Goal: Task Accomplishment & Management: Manage account settings

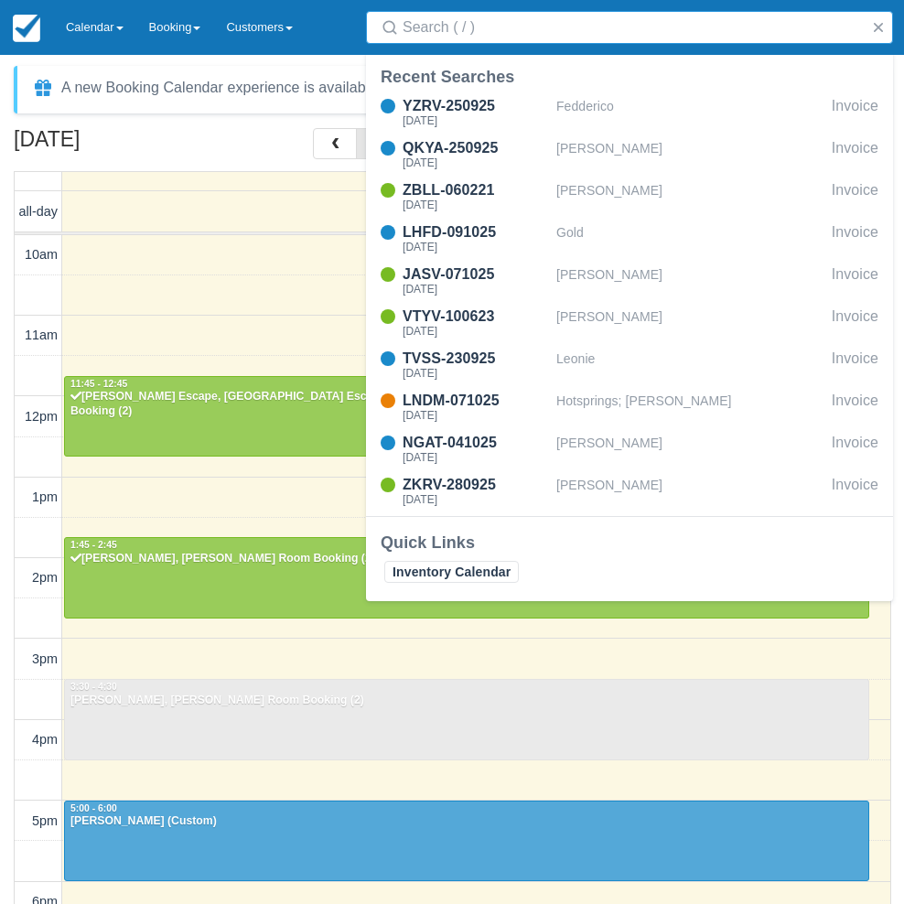
select select
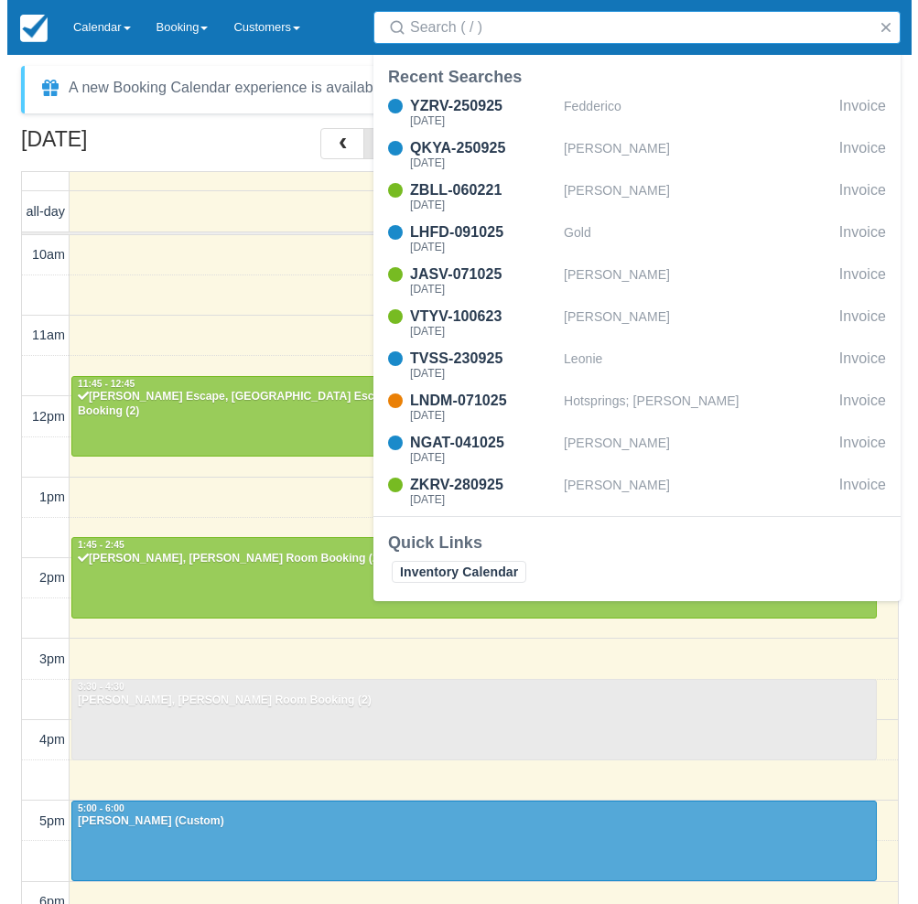
scroll to position [163, 0]
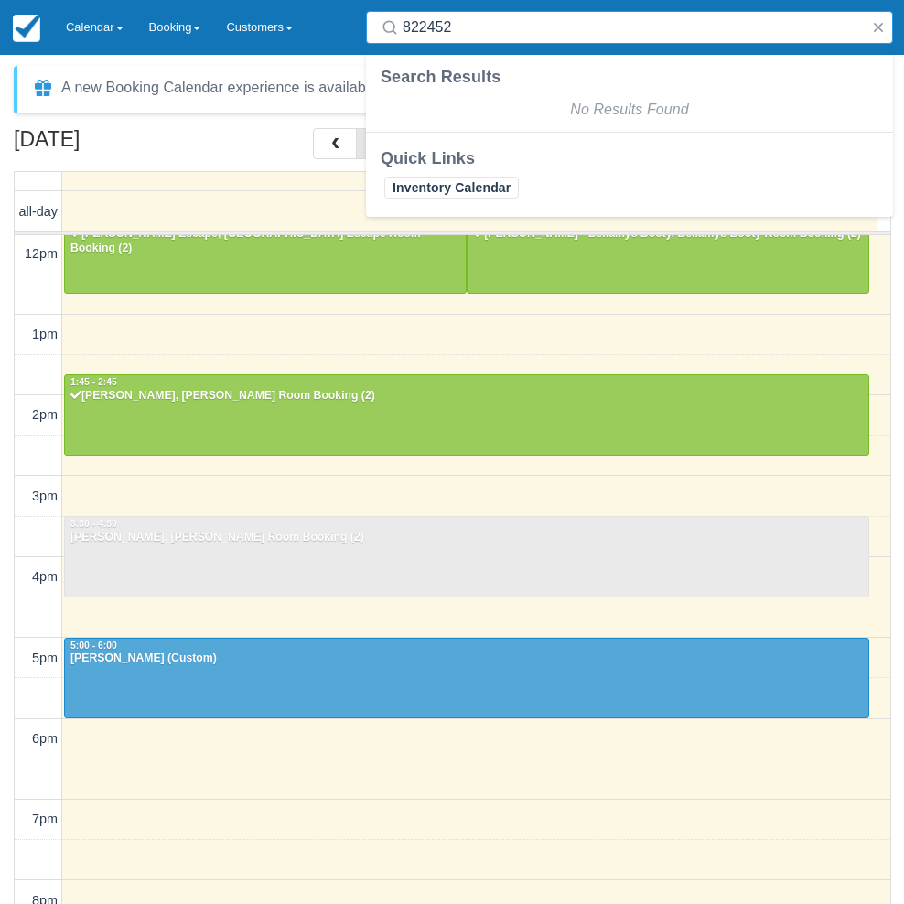
type input "822452"
click at [875, 27] on button "button" at bounding box center [878, 27] width 22 height 22
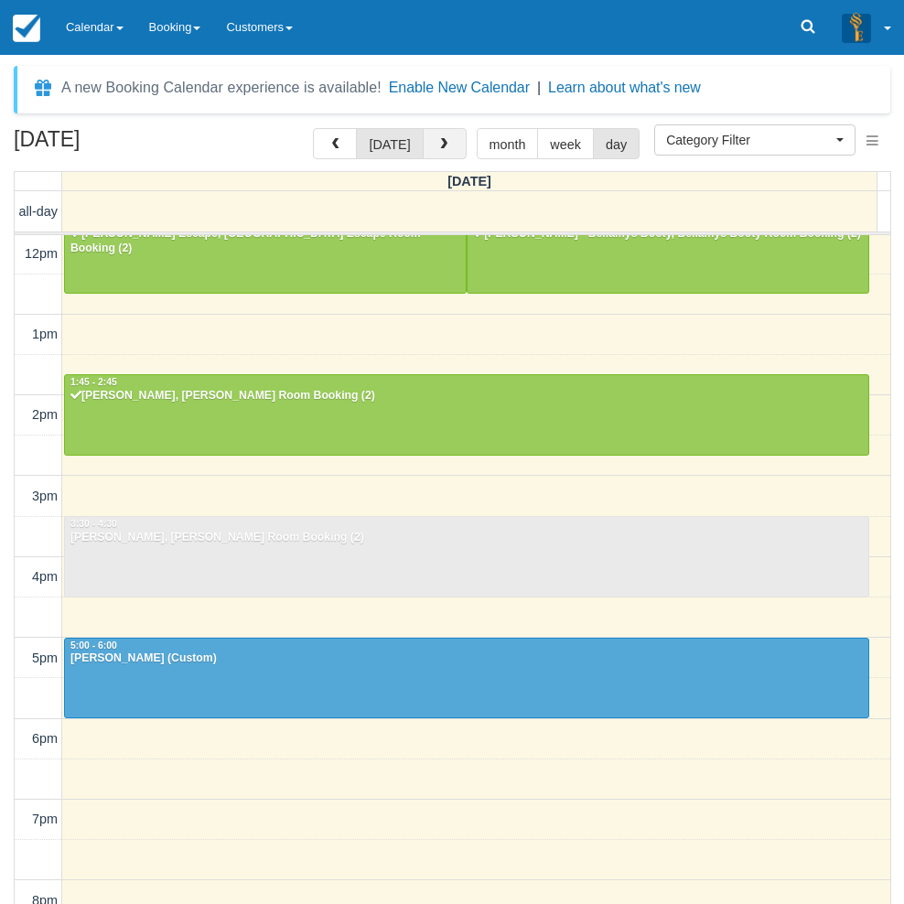
click at [446, 137] on button "button" at bounding box center [445, 143] width 44 height 31
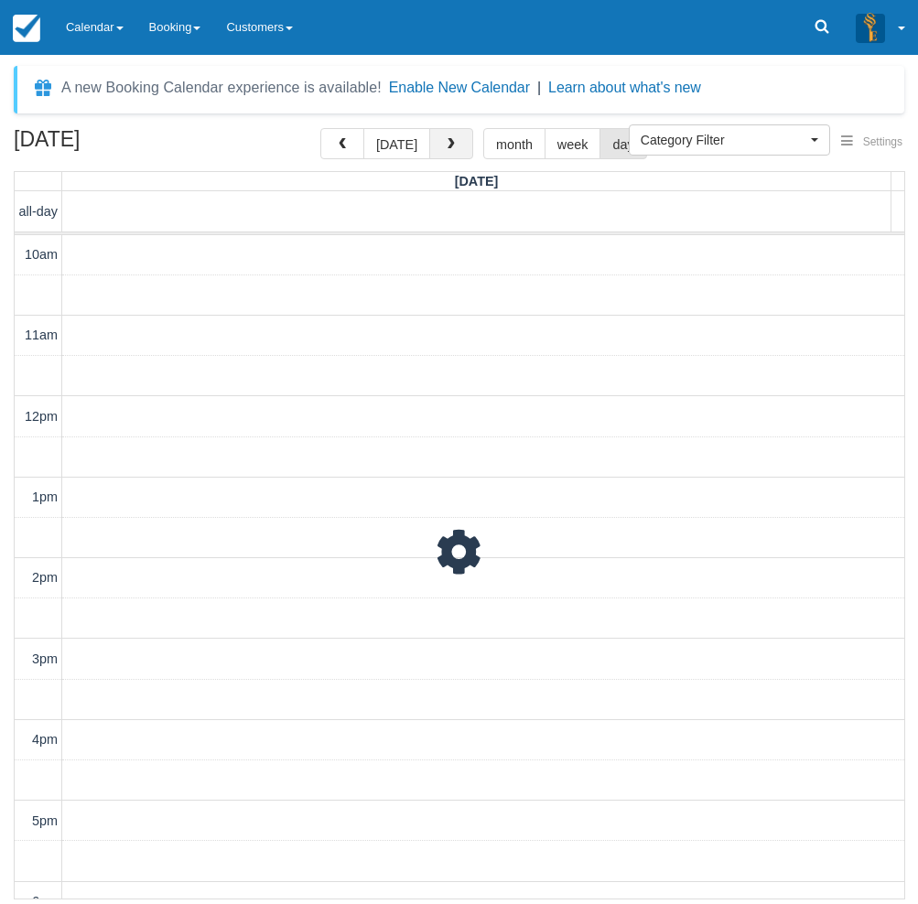
scroll to position [163, 0]
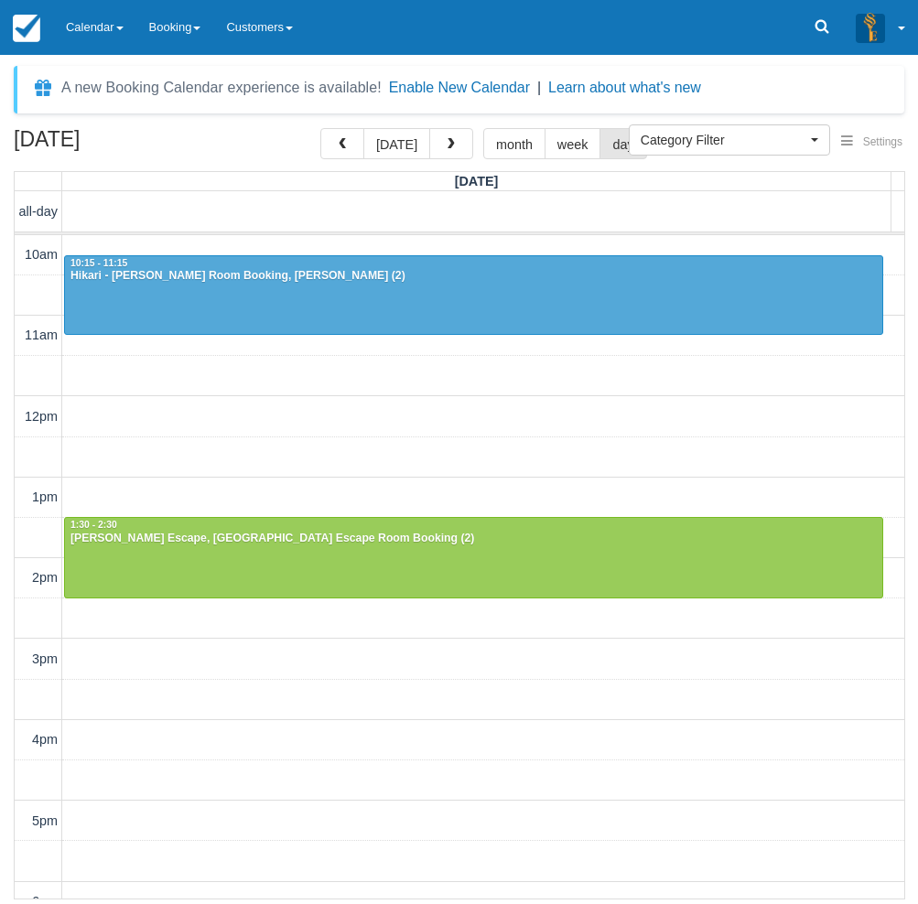
click at [5, 711] on div "October 19, 2025 today month week day Sunday all-day 10am 11am 12pm 1pm 2pm 3pm…" at bounding box center [459, 513] width 918 height 771
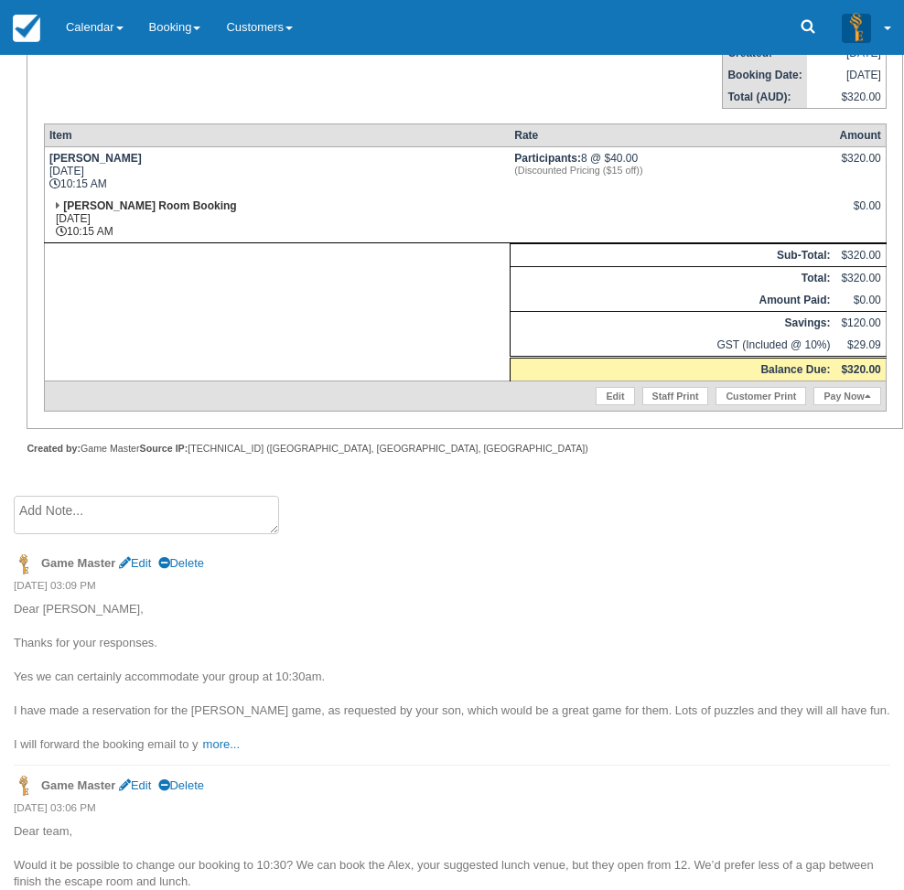
scroll to position [366, 0]
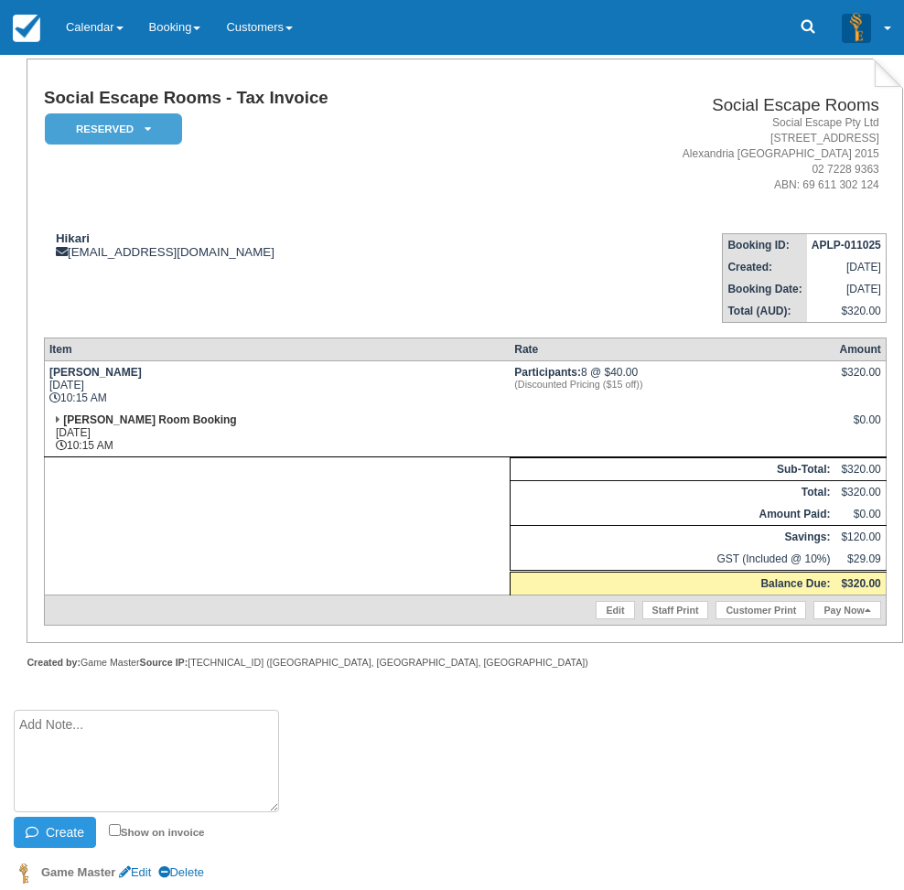
scroll to position [457, 0]
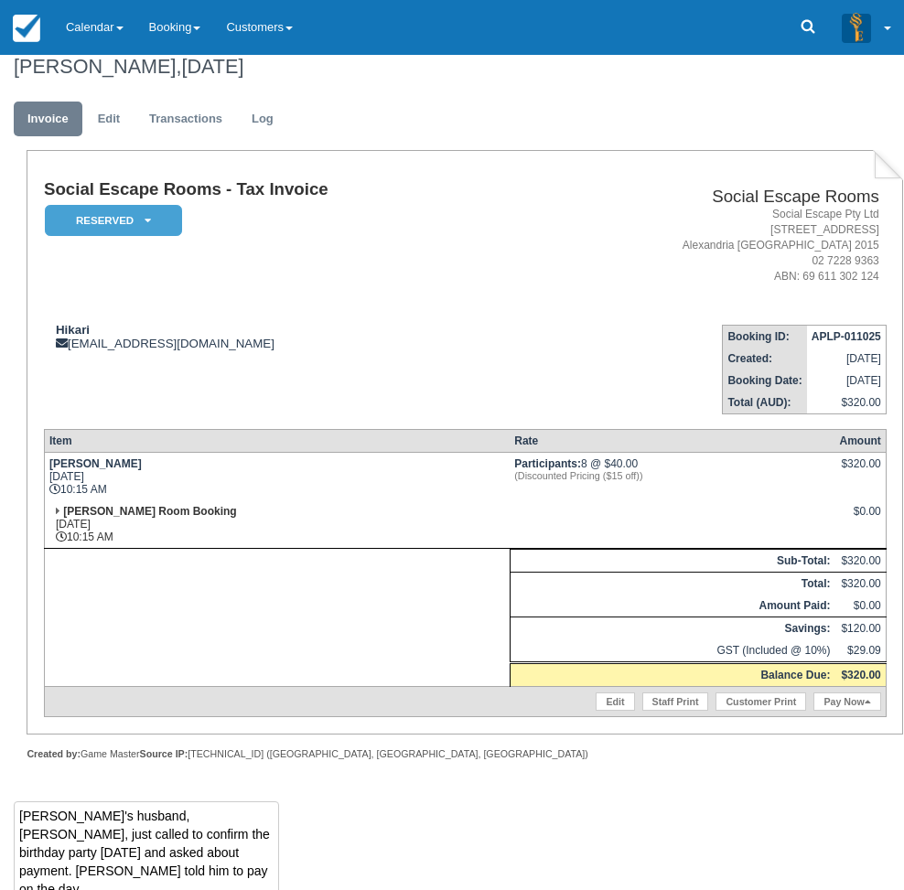
type textarea "[PERSON_NAME]'s husband, [PERSON_NAME], just called to confirm the birthday par…"
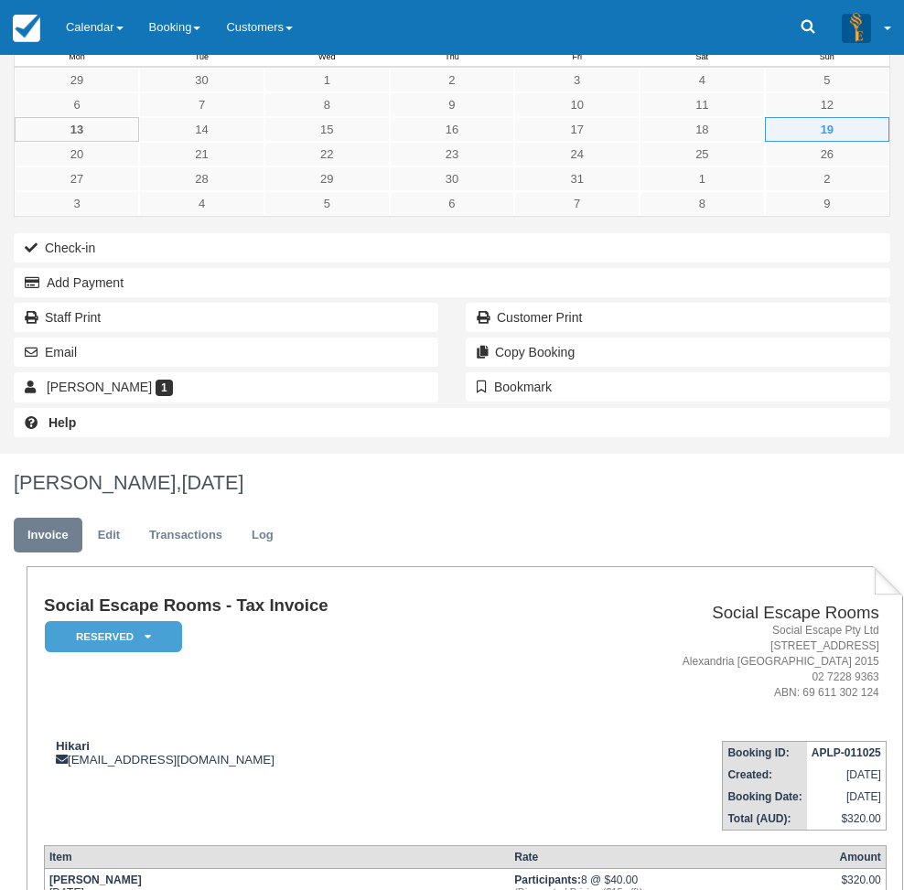
scroll to position [0, 0]
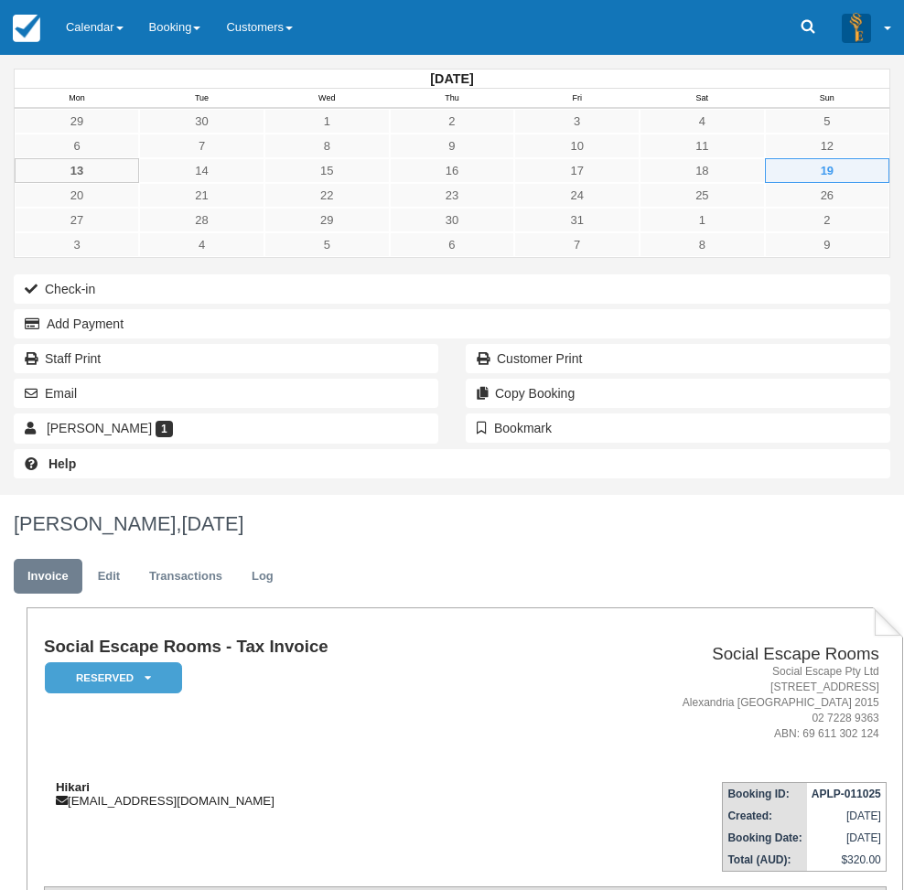
click at [330, 780] on div "Hikari julianhikari@gmail.com" at bounding box center [285, 793] width 483 height 27
click at [410, 768] on td "Hikari julianhikari@gmail.com" at bounding box center [285, 820] width 483 height 104
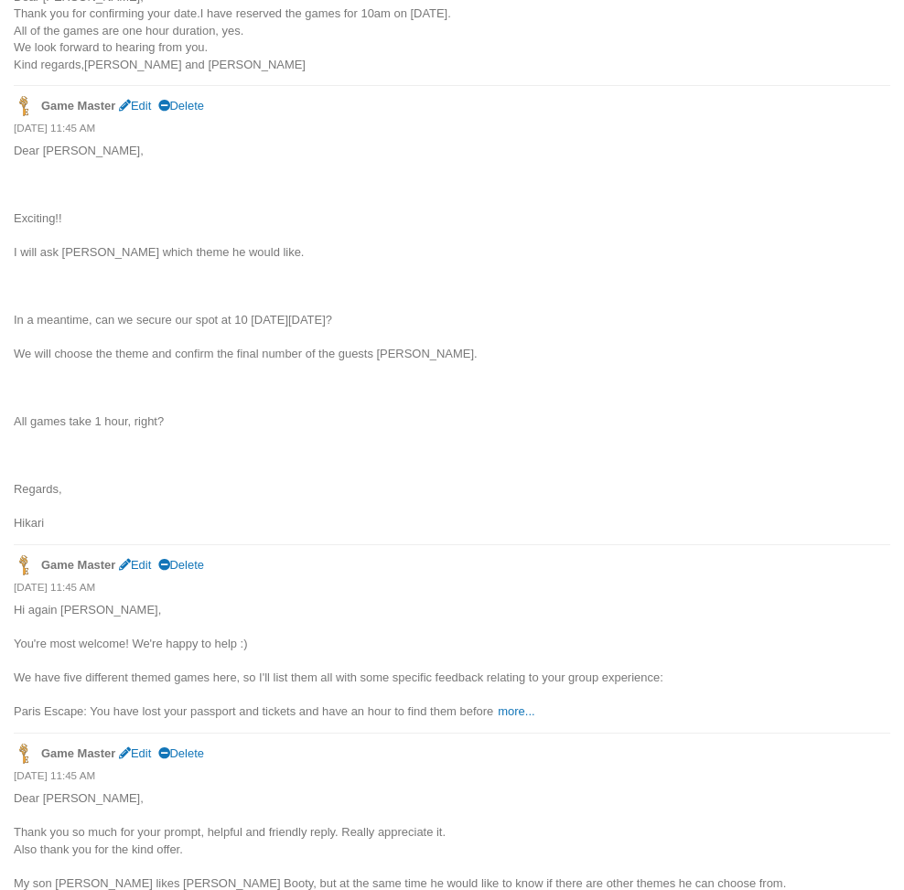
scroll to position [2147, 0]
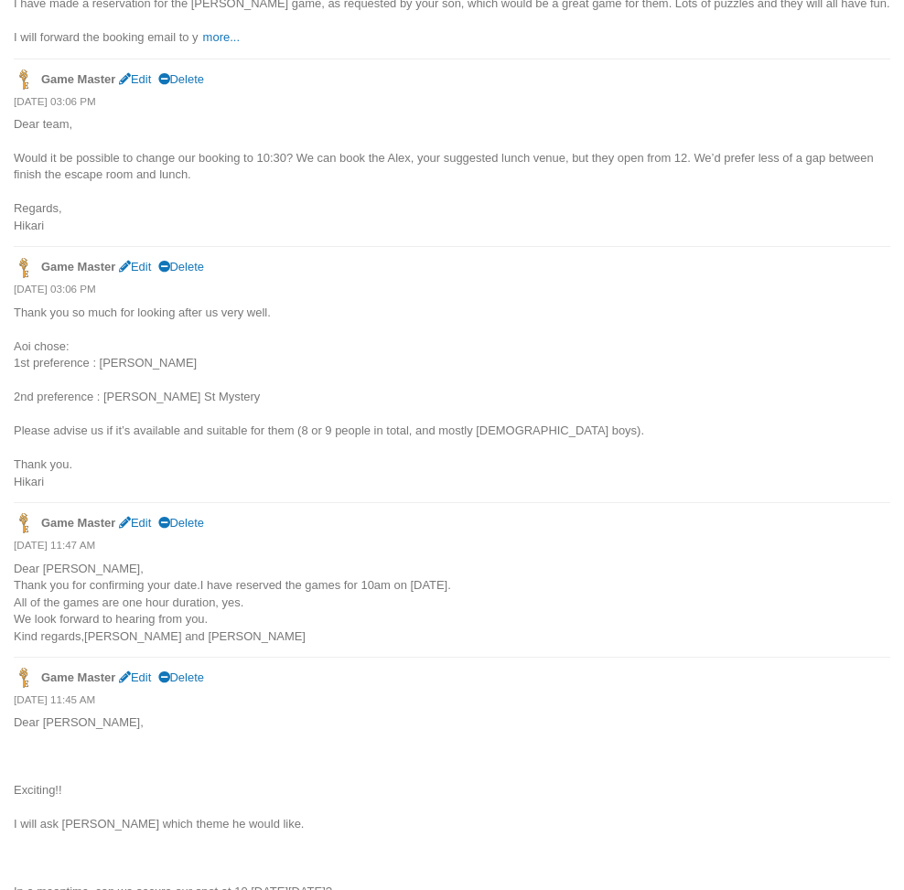
scroll to position [1141, 0]
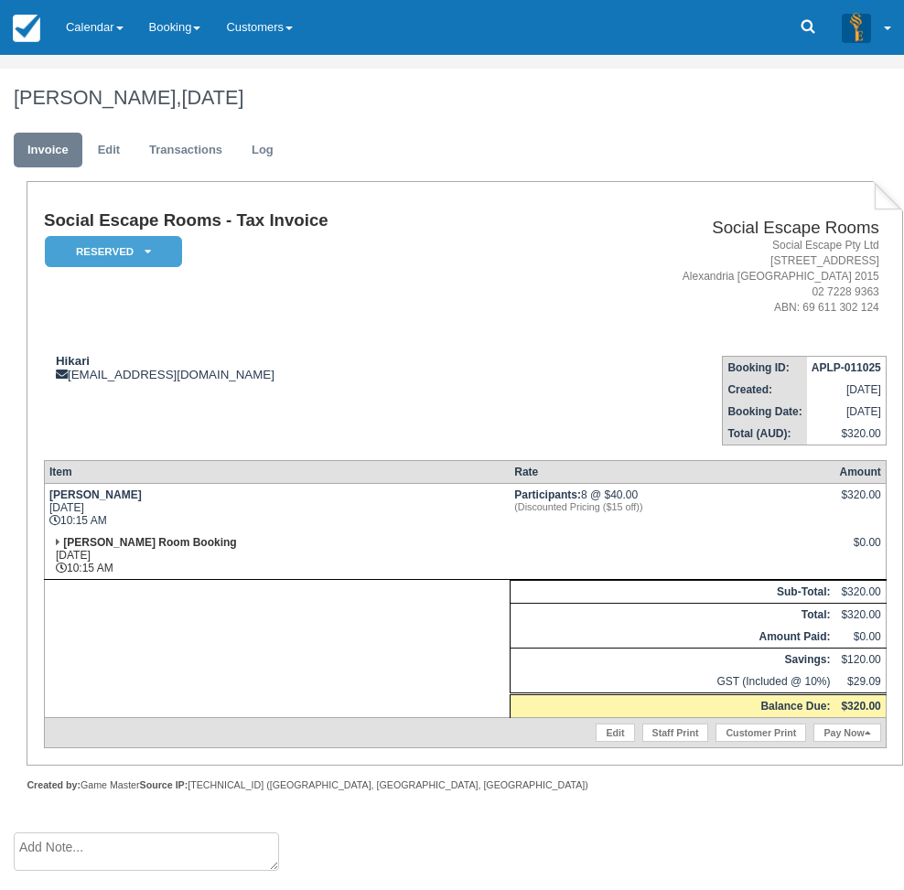
scroll to position [457, 0]
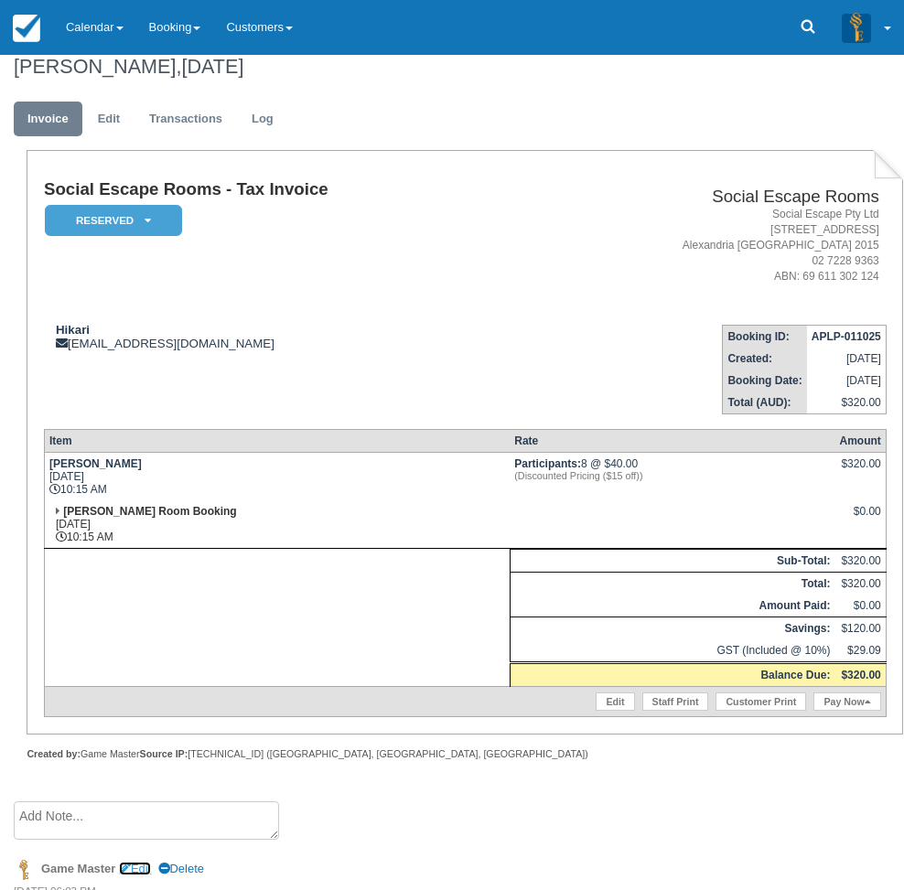
click at [151, 862] on link "Edit" at bounding box center [135, 869] width 32 height 14
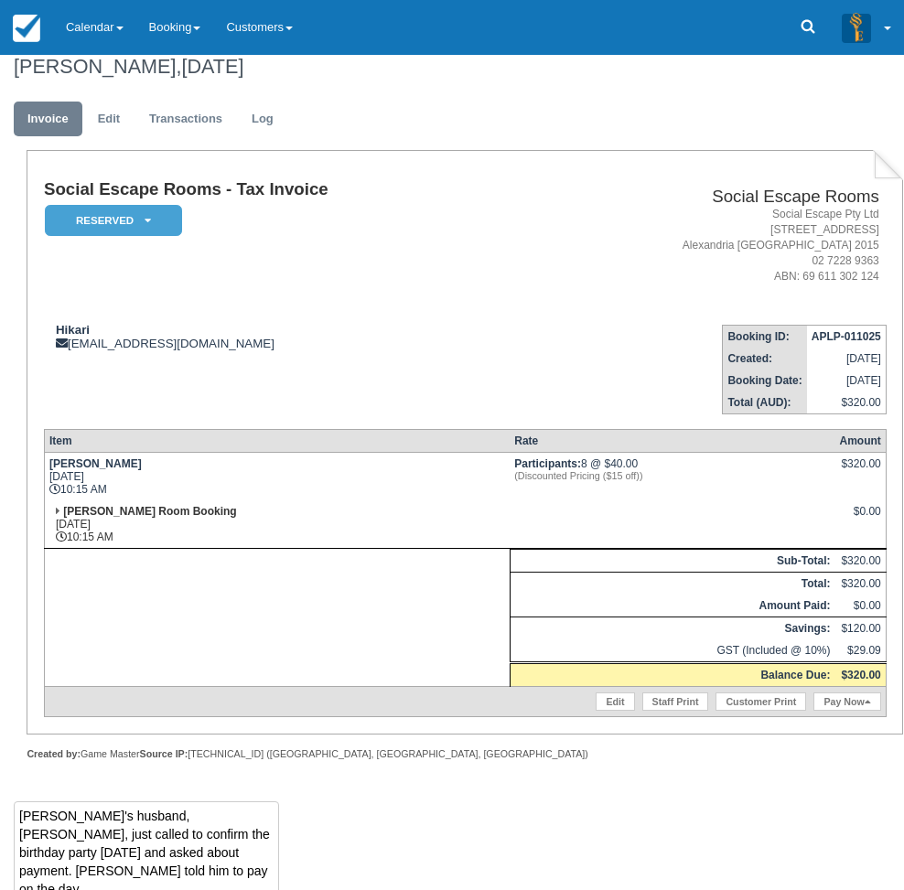
click at [279, 801] on textarea "[PERSON_NAME]'s husband, [PERSON_NAME], just called to confirm the birthday par…" at bounding box center [146, 852] width 265 height 102
type textarea "[PERSON_NAME]'s husband, [PERSON_NAME], just called to confirm the birthday par…"
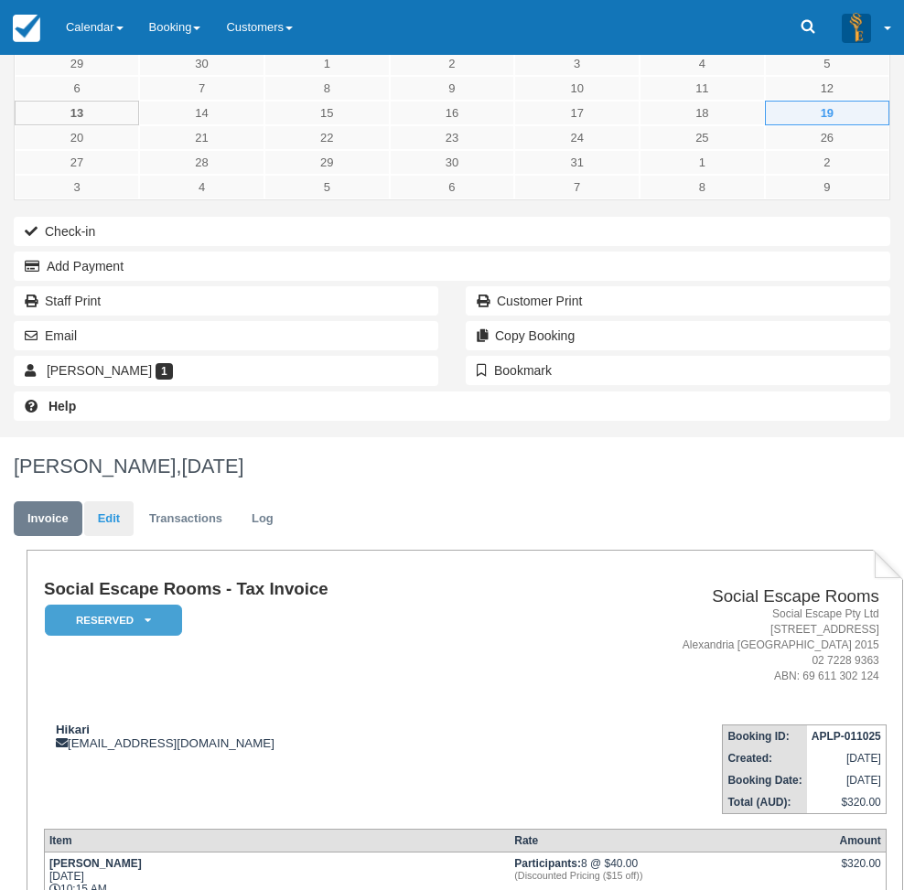
scroll to position [0, 0]
